Goal: Task Accomplishment & Management: Use online tool/utility

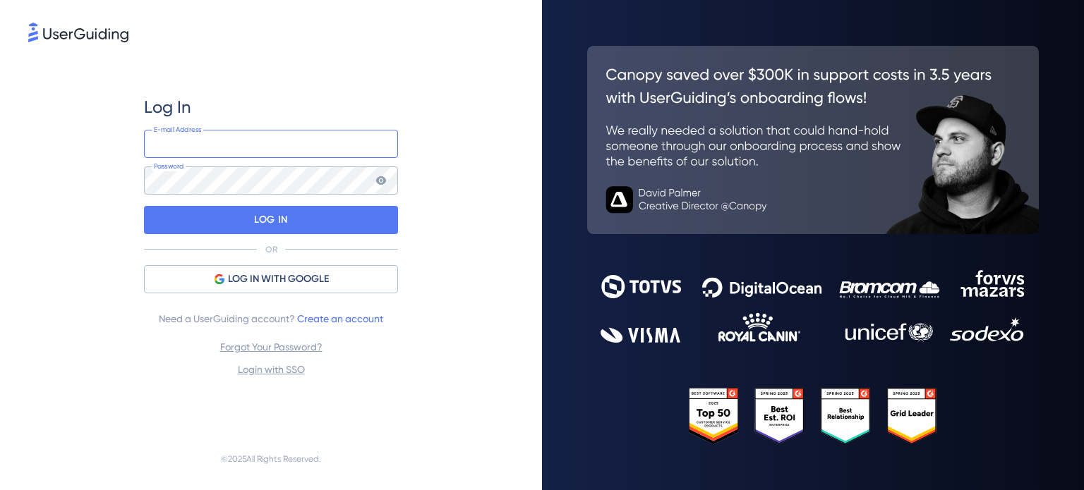
click at [292, 147] on input "email" at bounding box center [271, 144] width 254 height 28
type input "hugo@youngones.works"
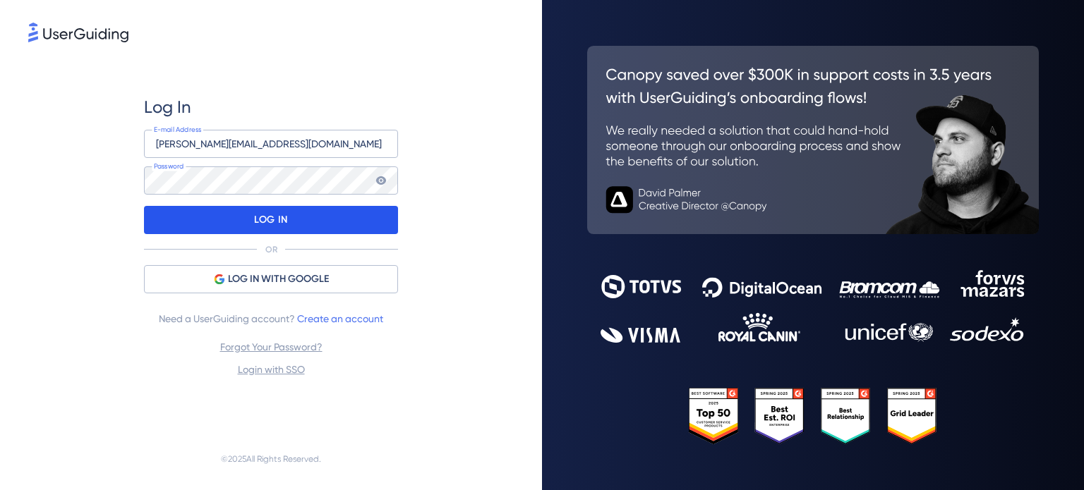
click at [247, 224] on div "LOG IN" at bounding box center [271, 220] width 254 height 28
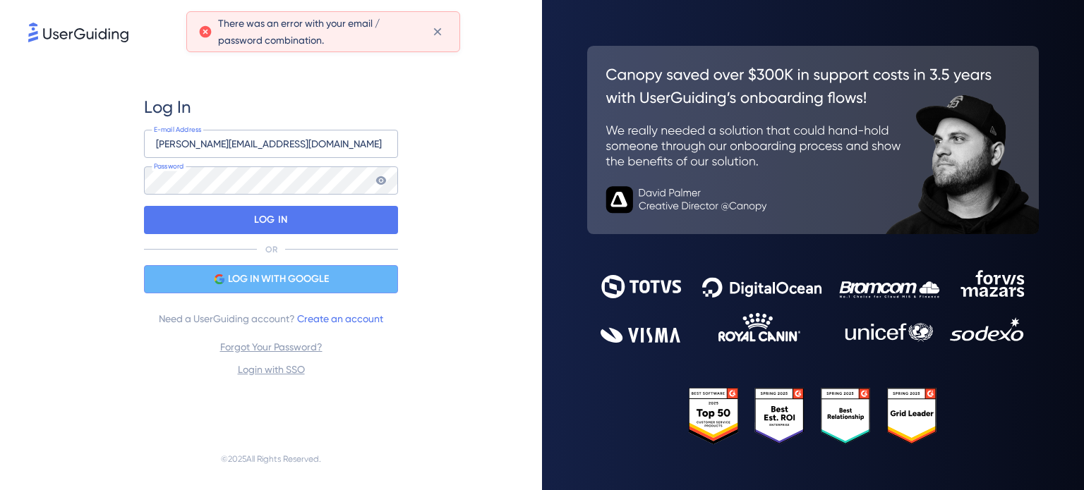
click at [258, 282] on span "LOG IN WITH GOOGLE" at bounding box center [278, 279] width 101 height 17
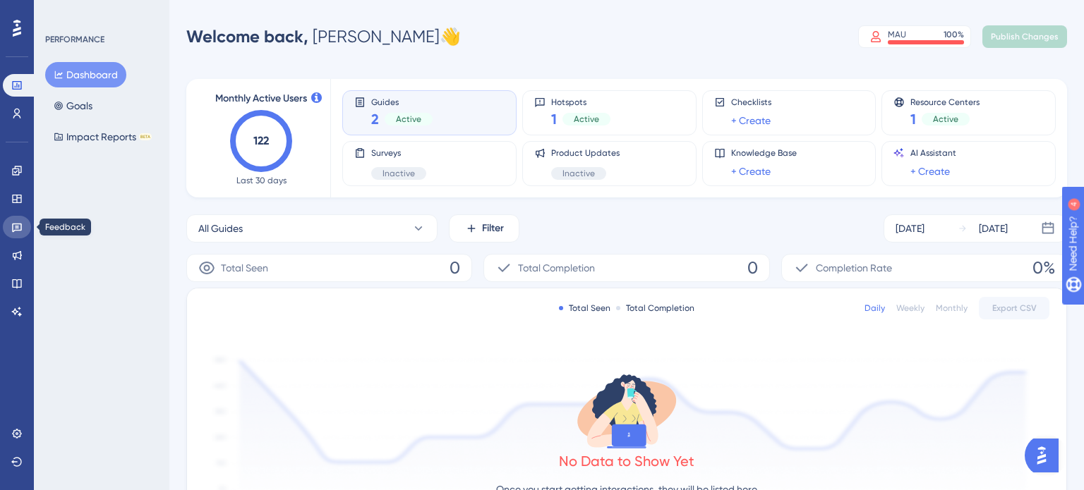
click at [24, 227] on link at bounding box center [17, 227] width 28 height 23
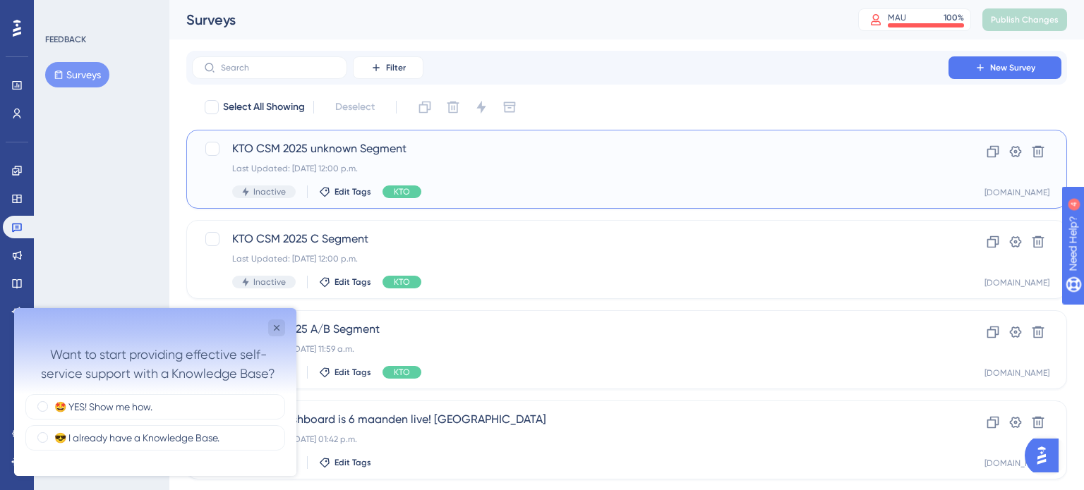
click at [514, 152] on span "KTO CSM 2025 unknown Segment" at bounding box center [570, 148] width 676 height 17
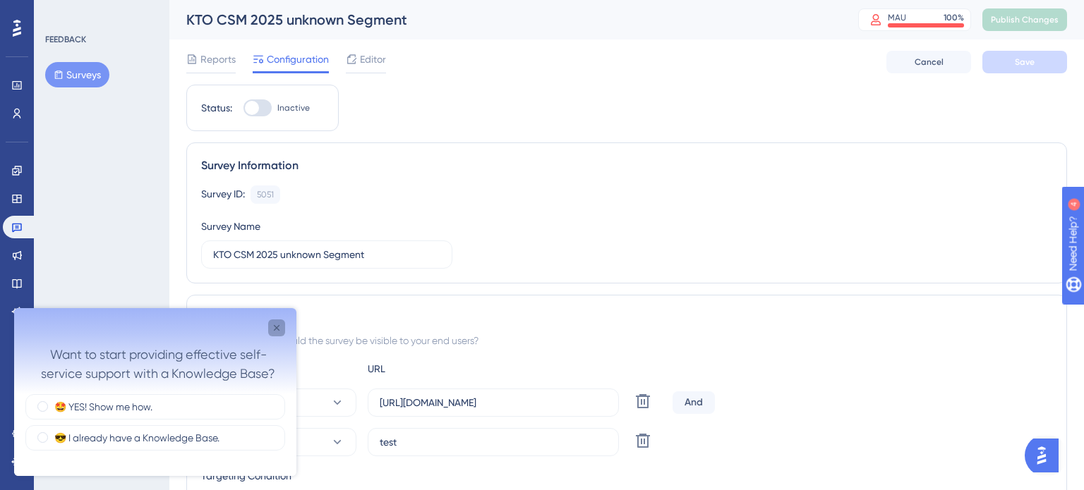
click at [276, 331] on icon "Close survey" at bounding box center [276, 327] width 11 height 11
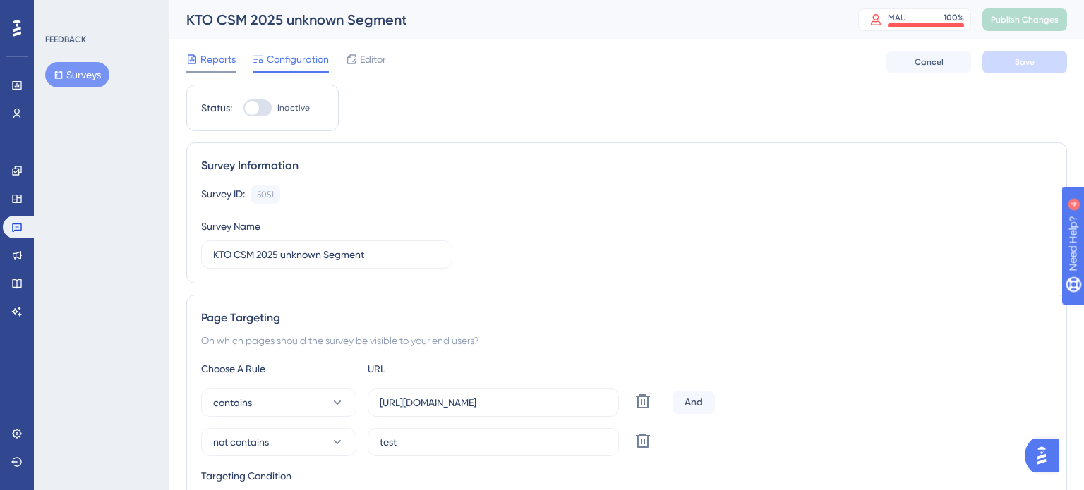
click at [225, 61] on span "Reports" at bounding box center [217, 59] width 35 height 17
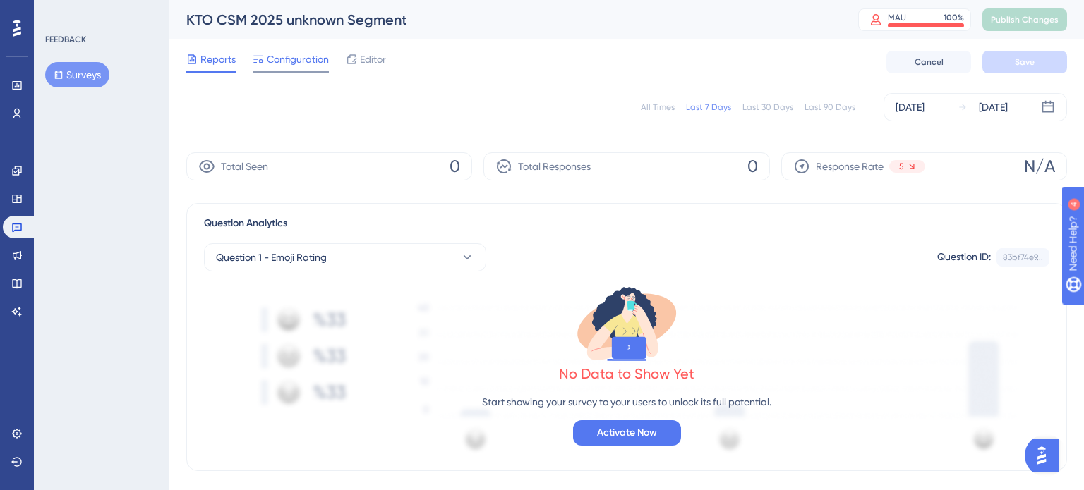
click at [322, 59] on span "Configuration" at bounding box center [298, 59] width 62 height 17
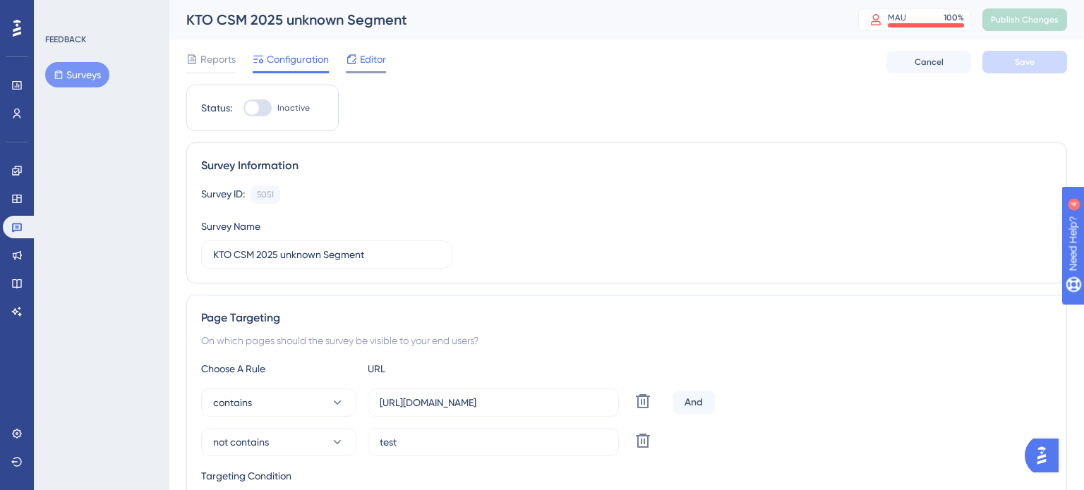
click at [361, 58] on span "Editor" at bounding box center [373, 59] width 26 height 17
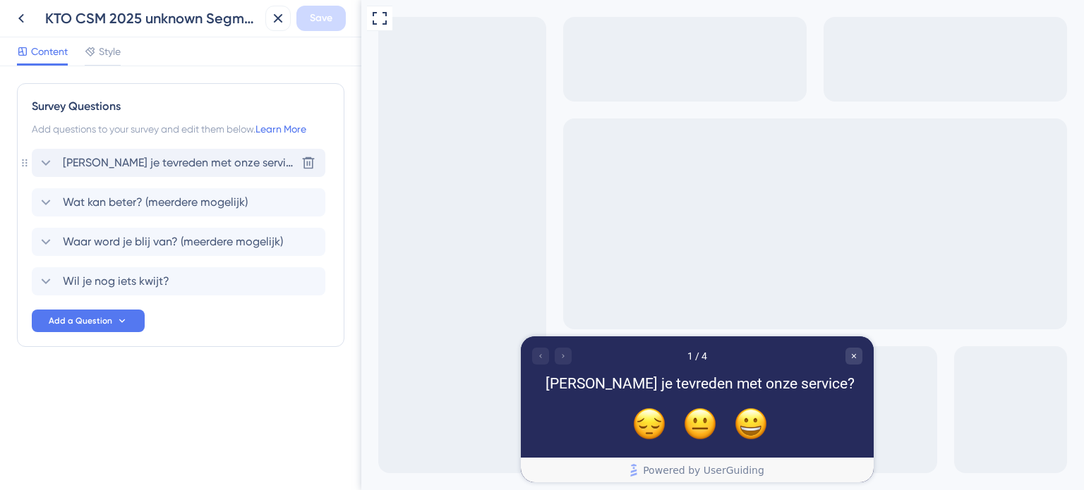
click at [209, 160] on span "[PERSON_NAME] je tevreden met onze service?" at bounding box center [179, 163] width 233 height 17
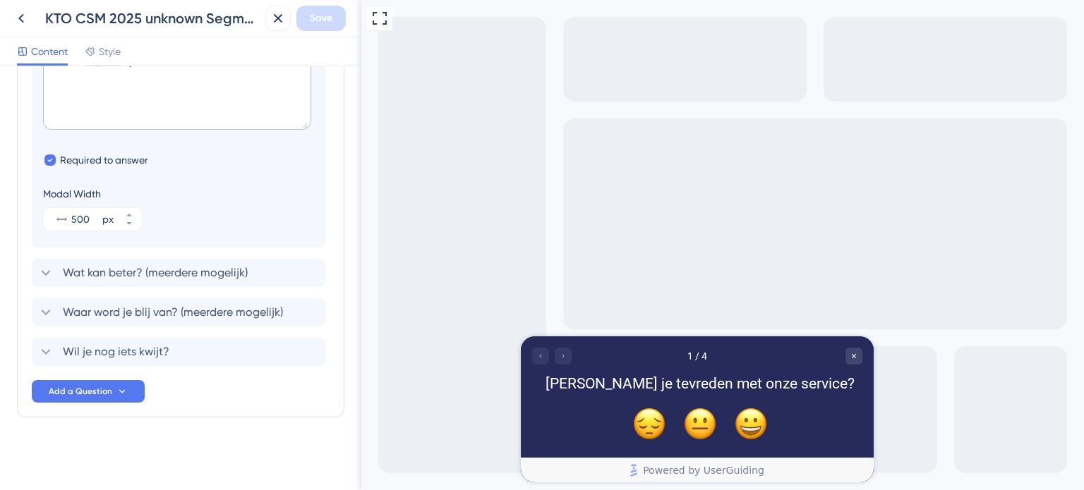
scroll to position [52, 0]
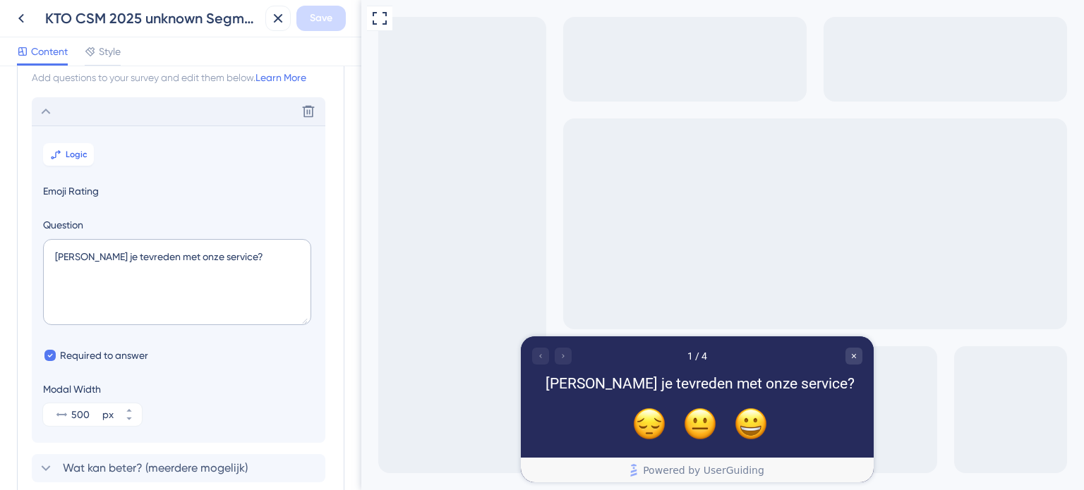
click at [46, 104] on icon at bounding box center [45, 111] width 17 height 17
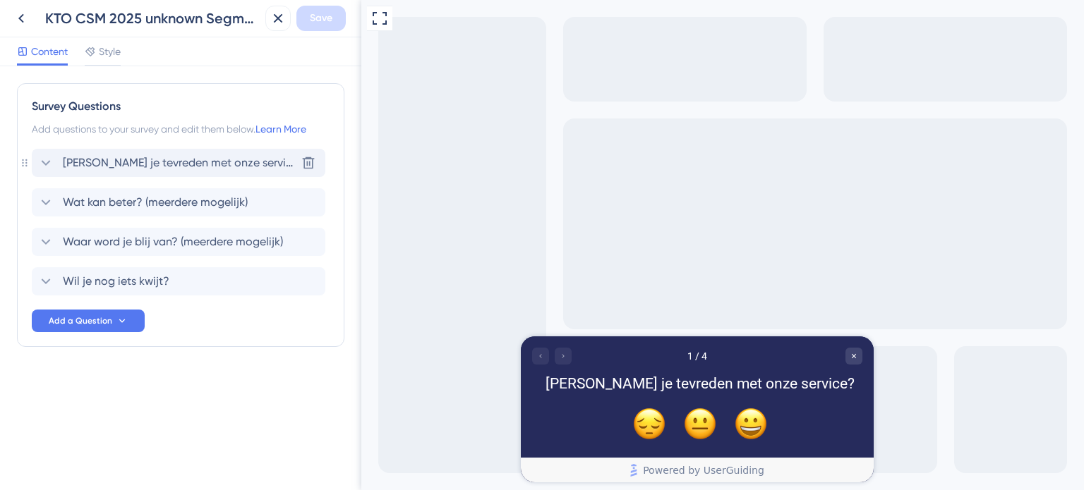
scroll to position [0, 0]
click at [753, 424] on icon "Rate happy" at bounding box center [751, 423] width 34 height 34
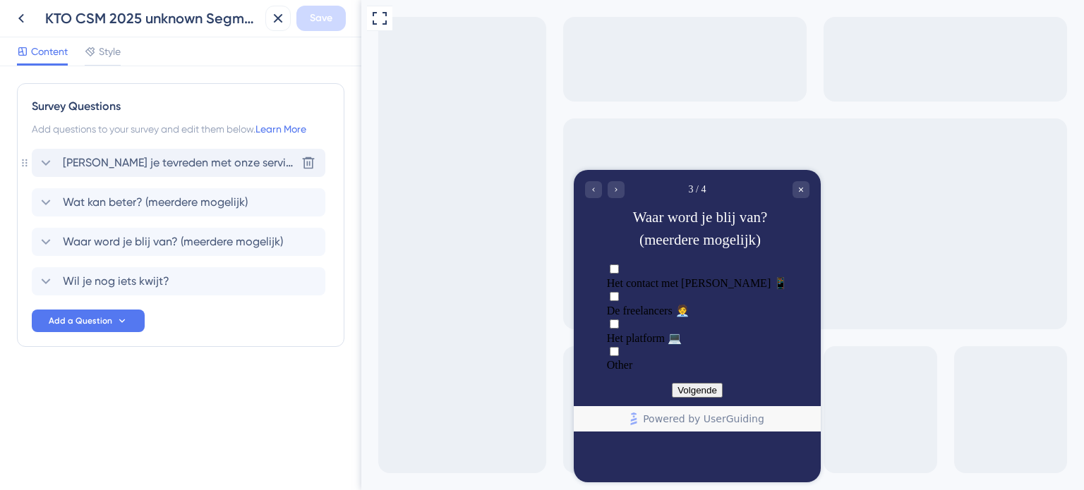
click at [698, 304] on div "De freelancers 🧑‍💼" at bounding box center [697, 310] width 181 height 13
checkbox input "true"
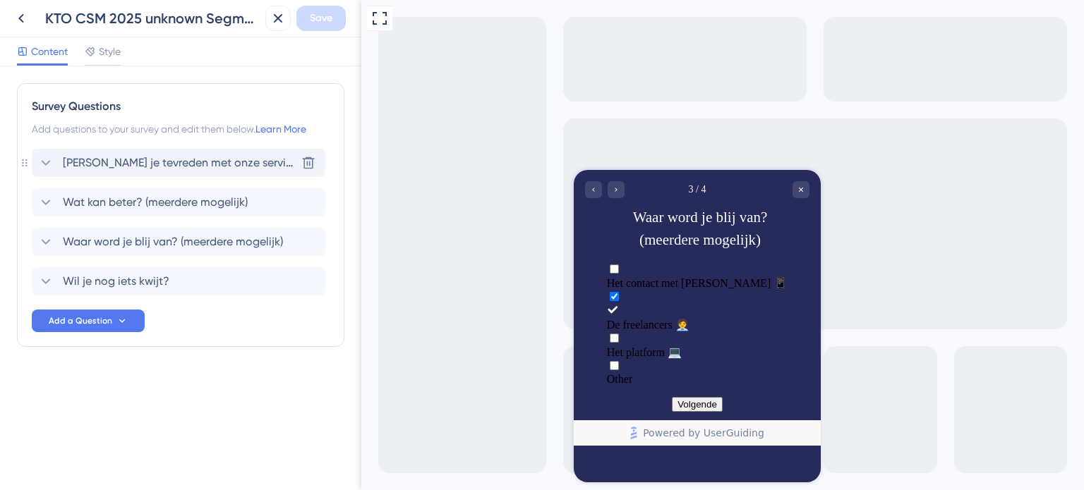
click at [703, 346] on div "Het platform 💻" at bounding box center [697, 352] width 181 height 13
checkbox input "true"
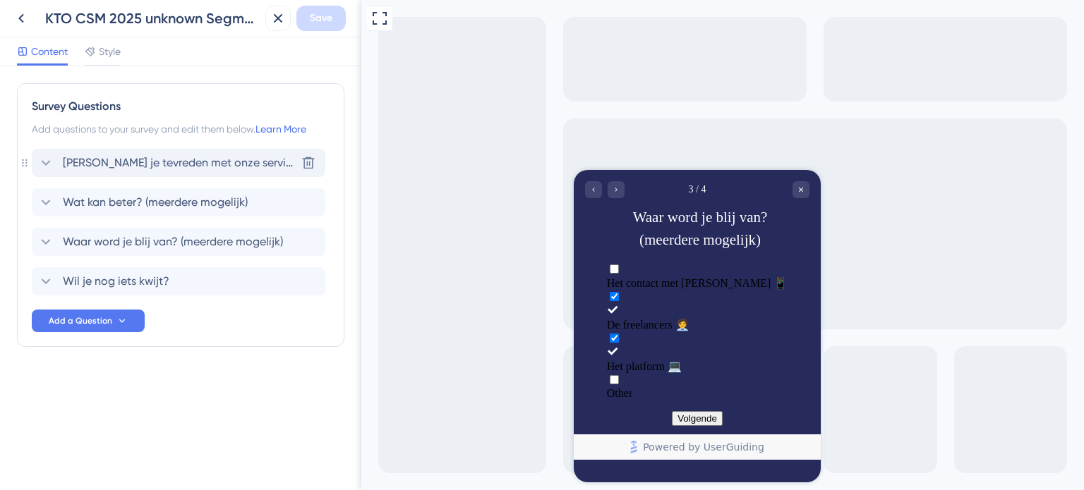
click at [697, 426] on button "Volgende" at bounding box center [697, 418] width 51 height 15
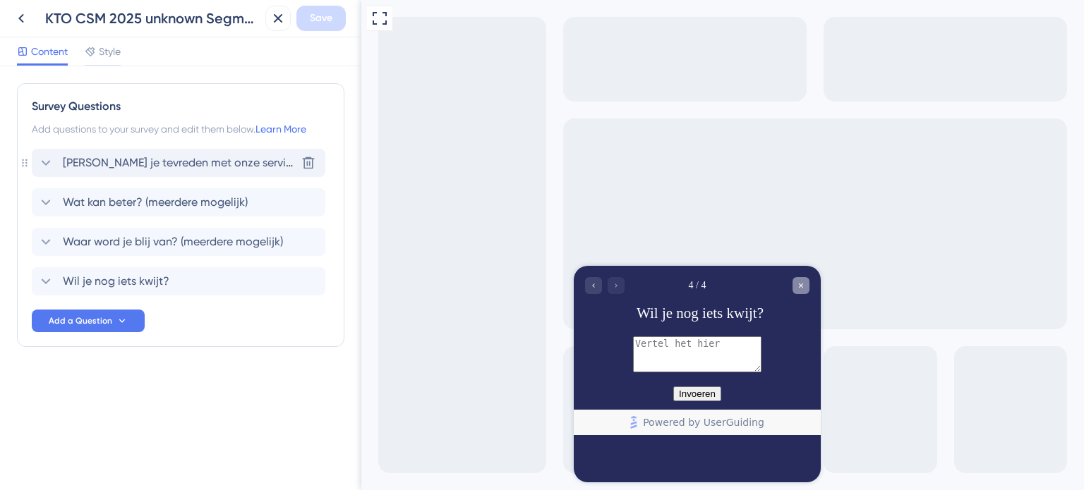
click at [800, 286] on icon "Close survey" at bounding box center [801, 286] width 4 height 4
click at [598, 284] on div "Go to Question 3" at bounding box center [593, 285] width 17 height 17
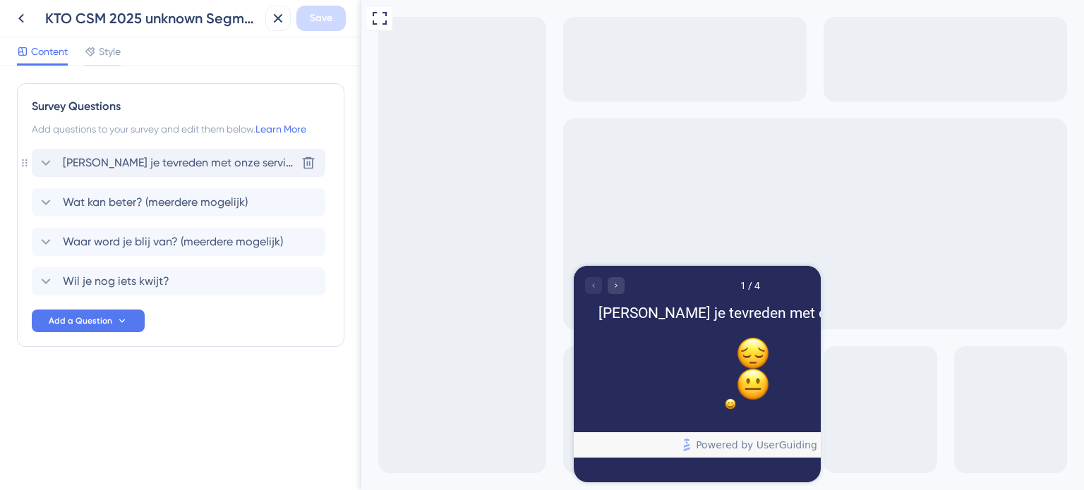
click at [598, 275] on div at bounding box center [722, 245] width 722 height 490
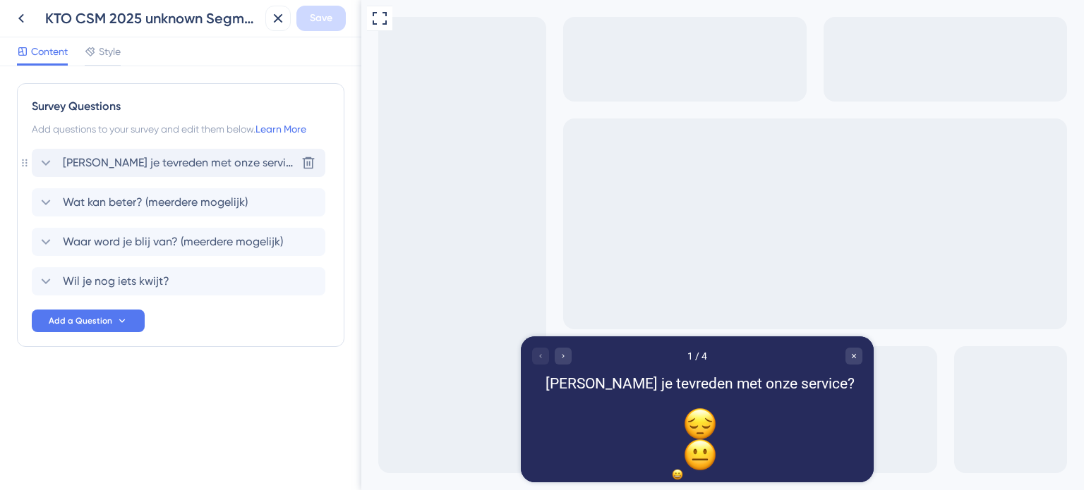
click at [687, 437] on icon "Rate neutral" at bounding box center [700, 454] width 34 height 34
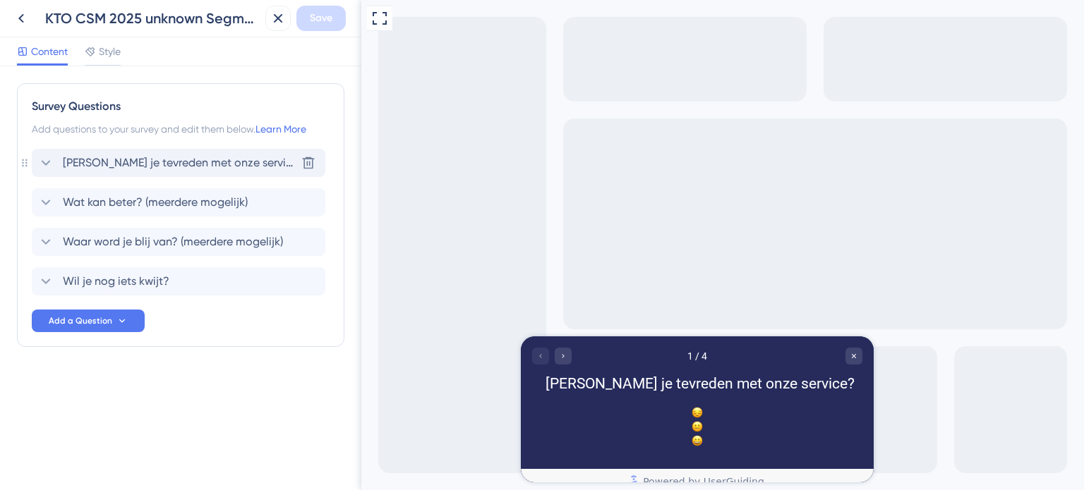
click at [691, 430] on icon "Rate neutral" at bounding box center [696, 426] width 11 height 11
